Goal: Transaction & Acquisition: Purchase product/service

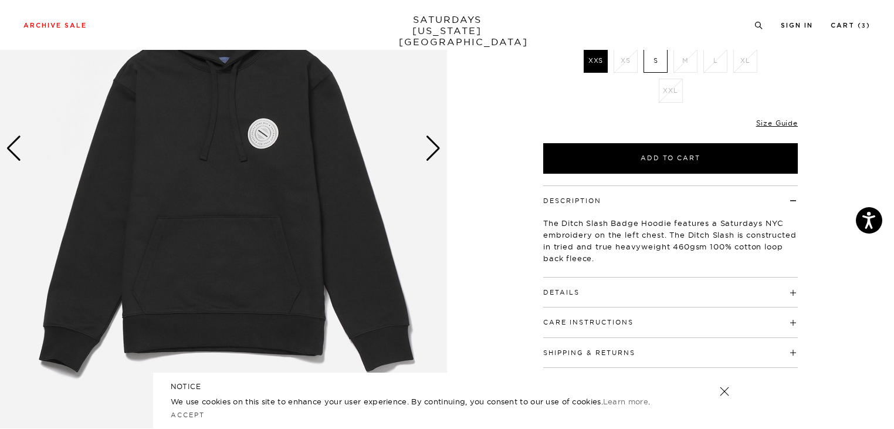
scroll to position [188, 0]
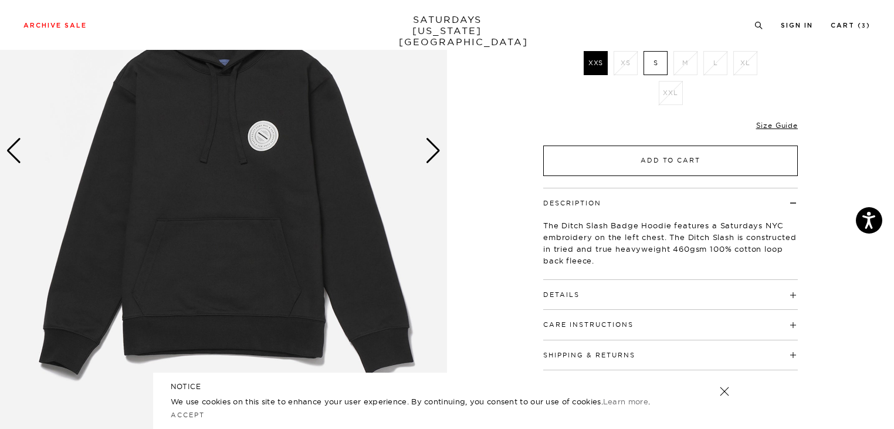
click at [668, 160] on button "Add to Cart" at bounding box center [670, 160] width 255 height 31
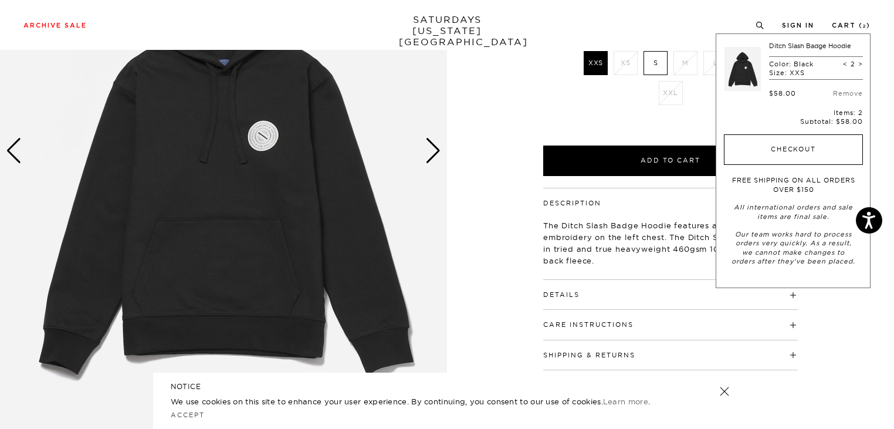
click at [825, 138] on button "Checkout" at bounding box center [793, 149] width 139 height 31
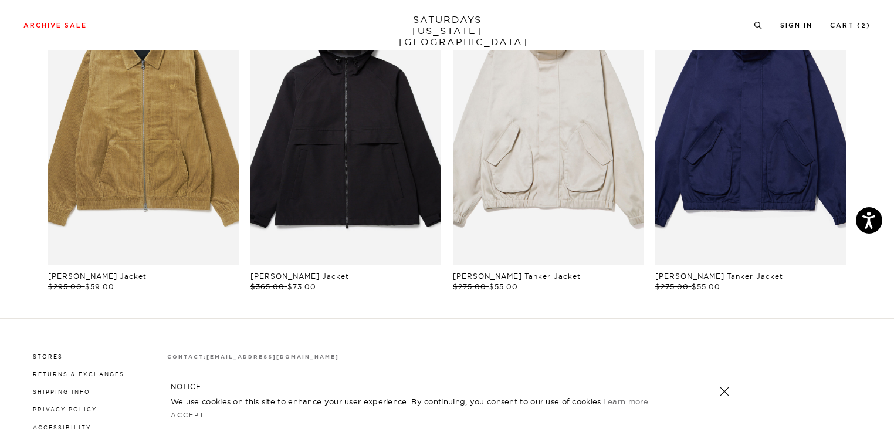
scroll to position [700, 0]
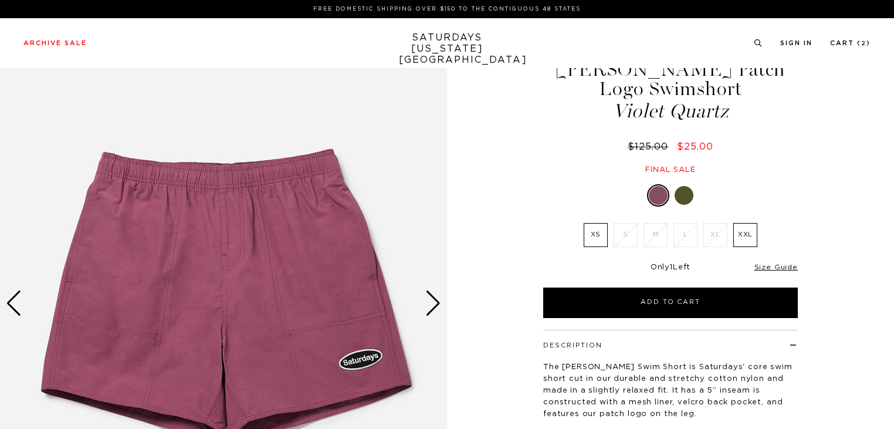
scroll to position [35, 0]
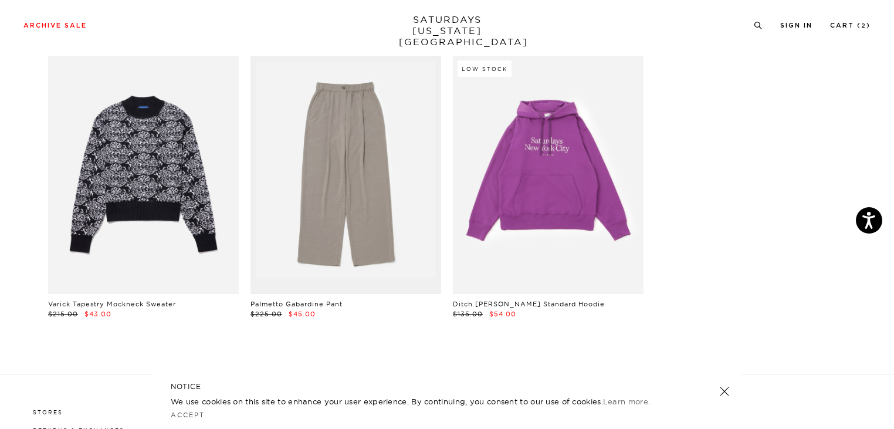
scroll to position [6446, 0]
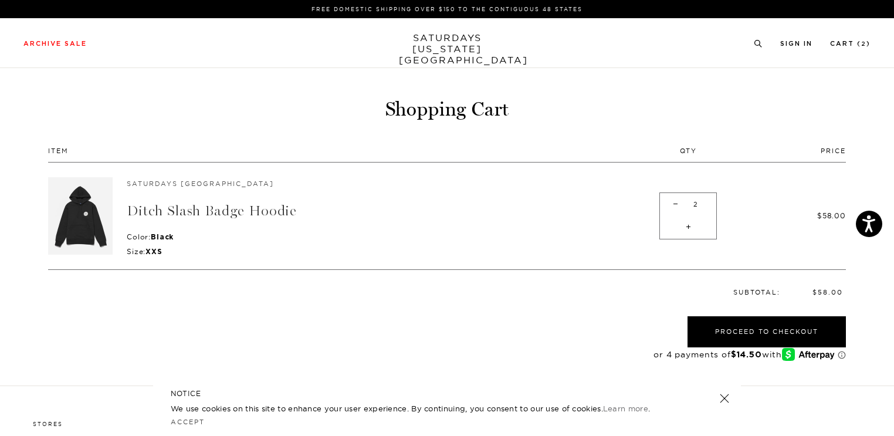
click at [214, 208] on link "Ditch Slash Badge Hoodie" at bounding box center [212, 210] width 170 height 17
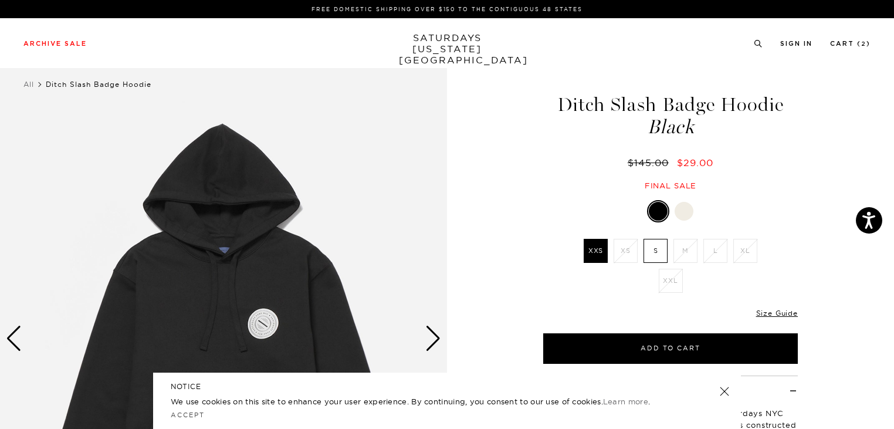
click at [653, 247] on label "S" at bounding box center [655, 251] width 24 height 24
click at [0, 0] on input "S" at bounding box center [0, 0] width 0 height 0
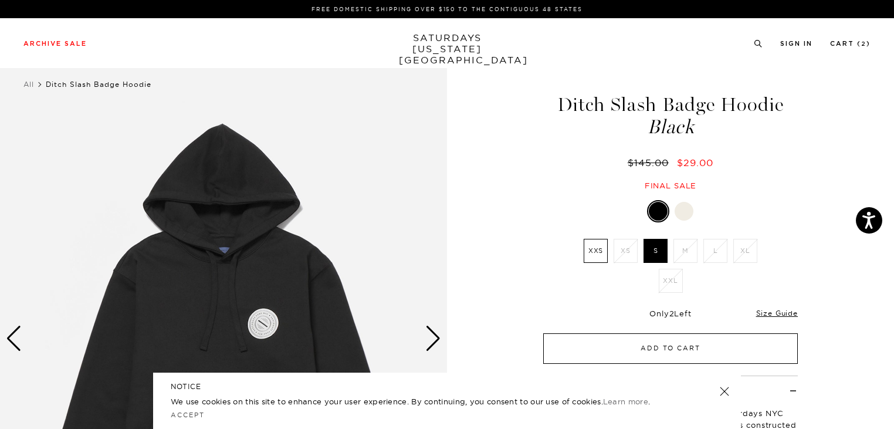
click at [636, 344] on button "Add to Cart" at bounding box center [670, 348] width 255 height 31
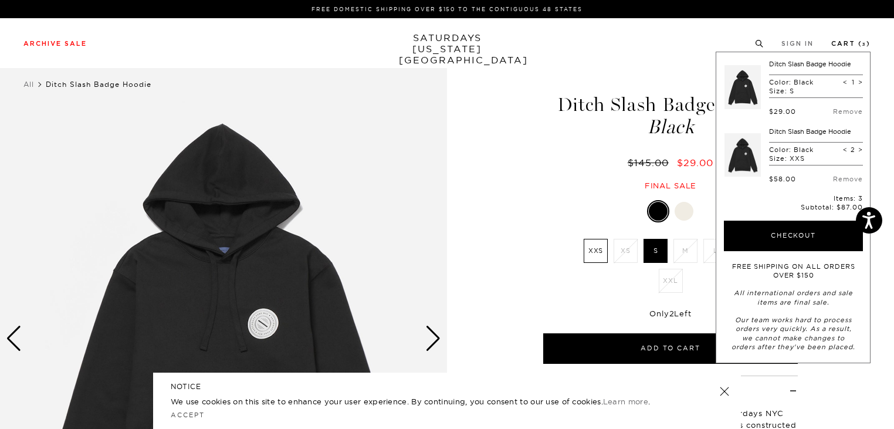
click at [853, 46] on link "Cart ( 3 )" at bounding box center [850, 43] width 39 height 6
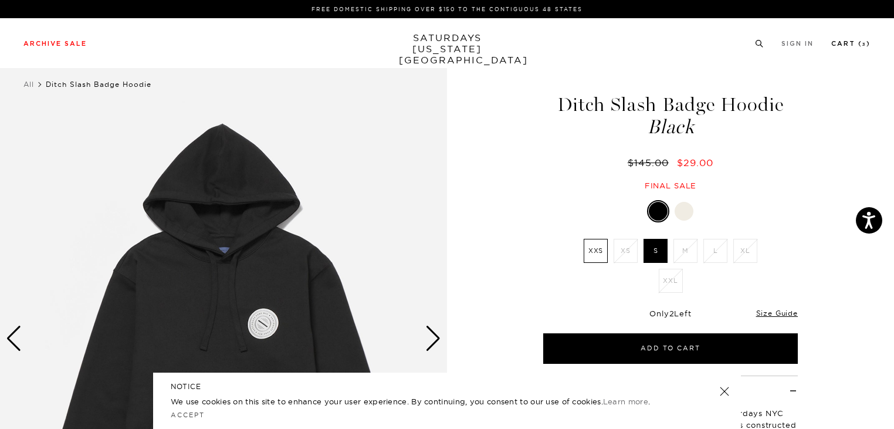
click at [846, 43] on link "Cart ( 3 )" at bounding box center [850, 43] width 39 height 6
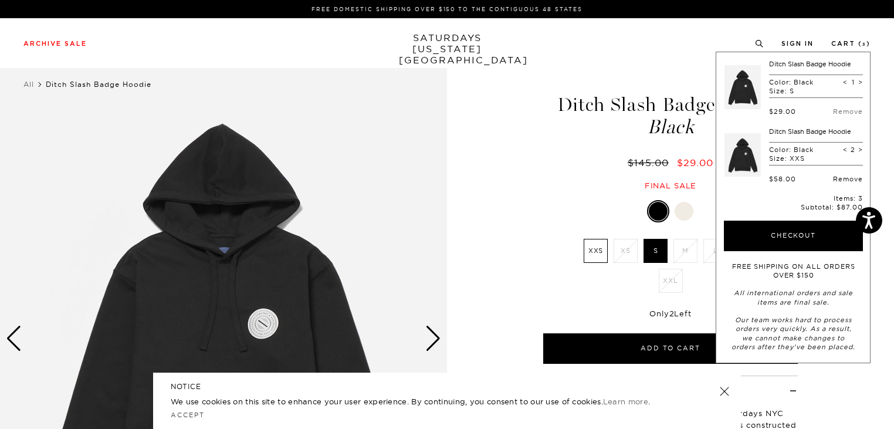
click at [839, 179] on link "Remove" at bounding box center [848, 179] width 30 height 8
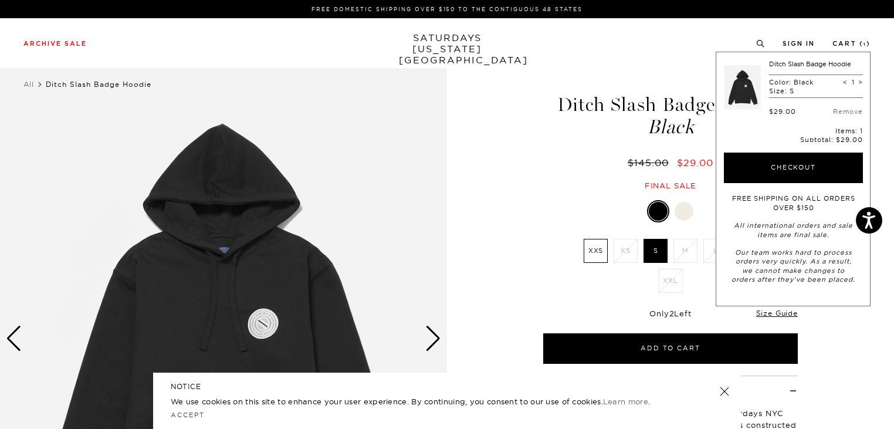
click at [839, 179] on button "Checkout" at bounding box center [793, 168] width 139 height 31
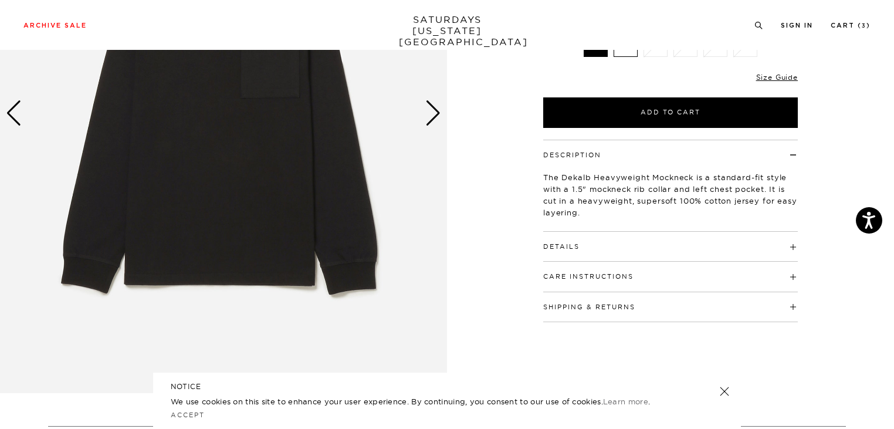
scroll to position [18, 0]
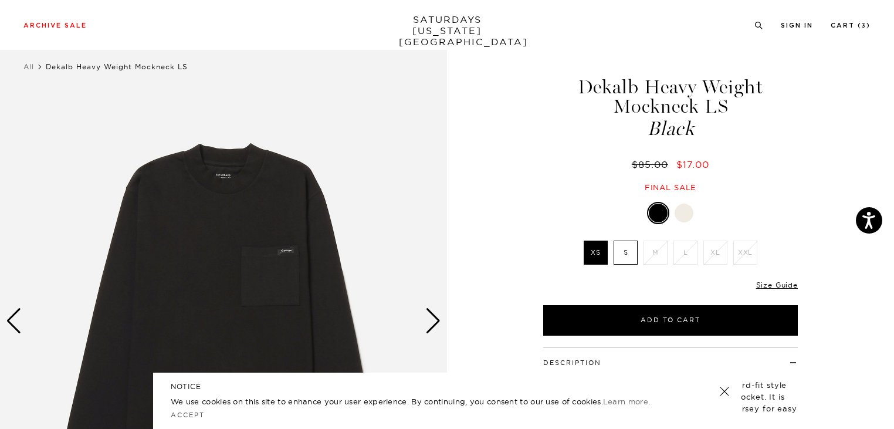
click at [432, 324] on div "Next slide" at bounding box center [433, 321] width 16 height 26
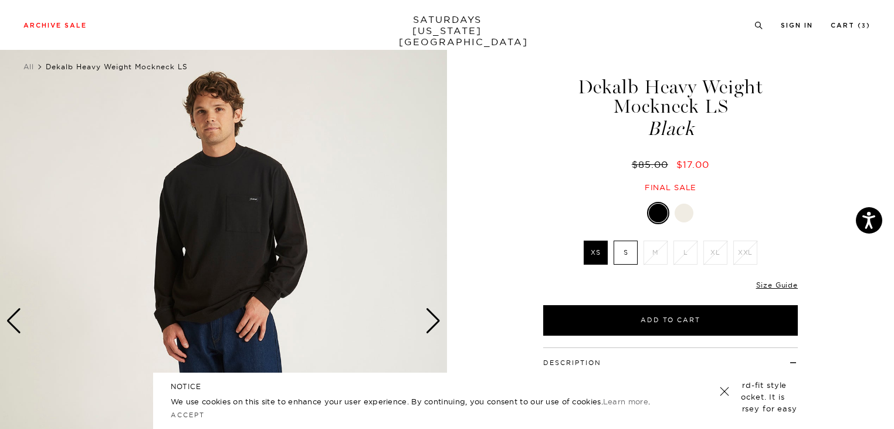
click at [432, 324] on div "Next slide" at bounding box center [433, 321] width 16 height 26
